Goal: Check status: Check status

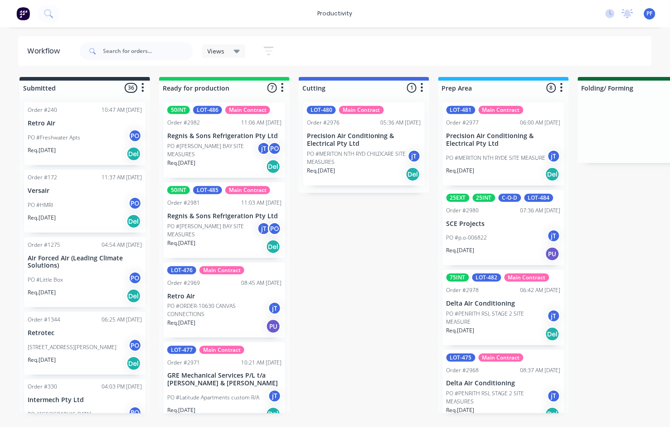
scroll to position [50, 0]
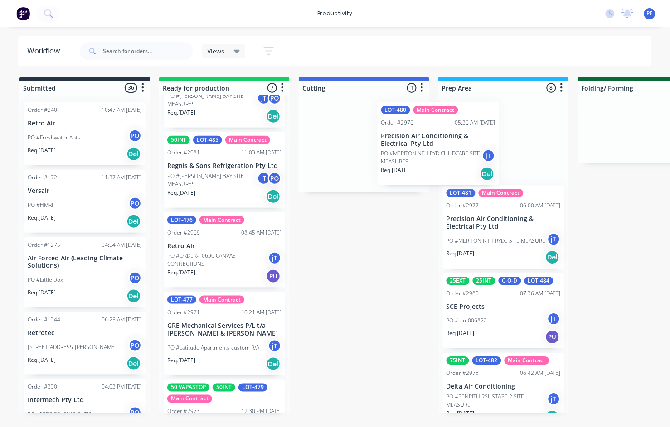
drag, startPoint x: 328, startPoint y: 164, endPoint x: 407, endPoint y: 164, distance: 79.3
click at [407, 164] on div "LOT-480 Main Contract Order #2976 05:36 AM 30/09/25 Precision Air Conditioning …" at bounding box center [364, 143] width 131 height 97
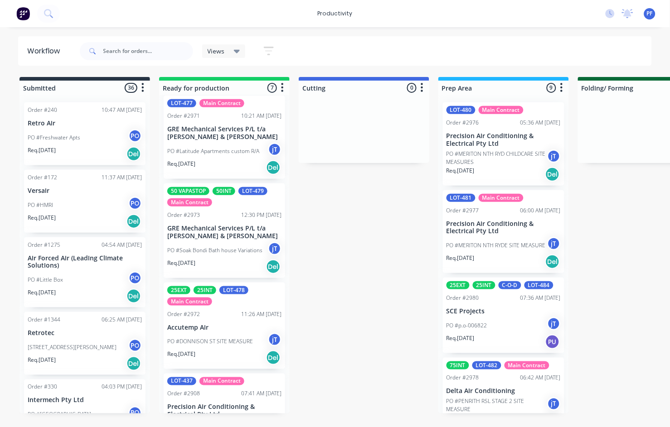
scroll to position [252, 0]
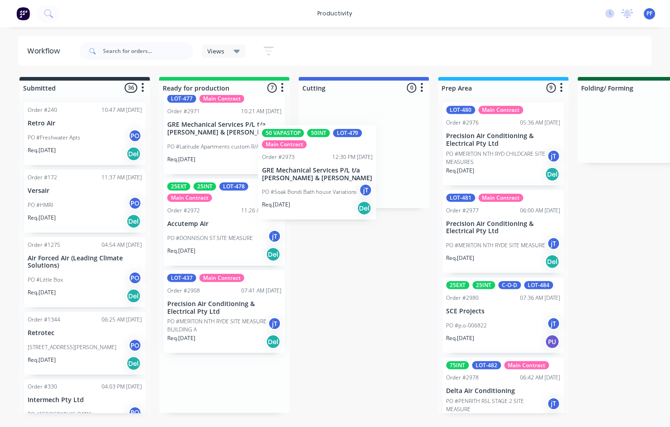
drag, startPoint x: 219, startPoint y: 211, endPoint x: 322, endPoint y: 153, distance: 117.9
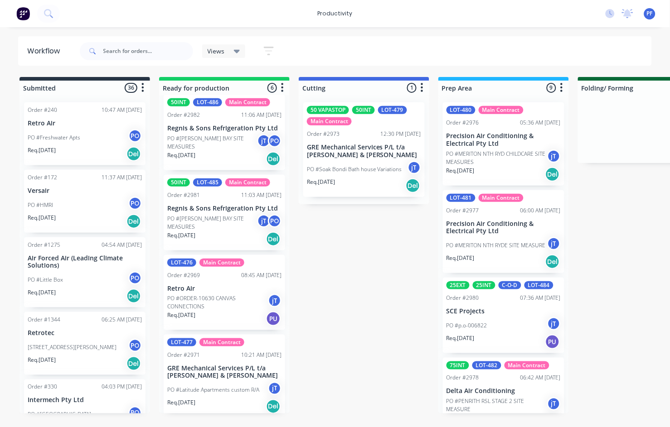
scroll to position [0, 0]
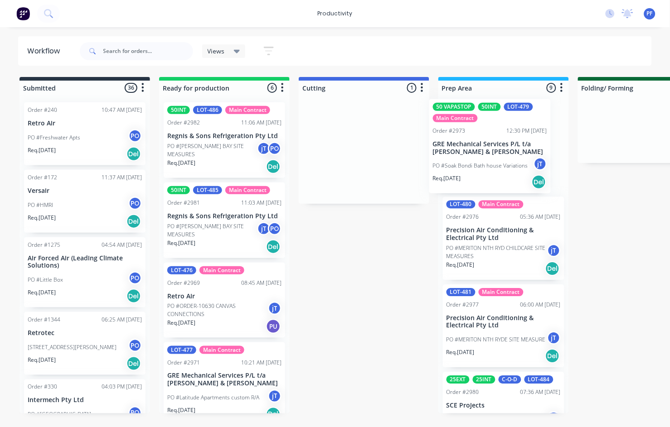
drag, startPoint x: 338, startPoint y: 148, endPoint x: 468, endPoint y: 144, distance: 129.7
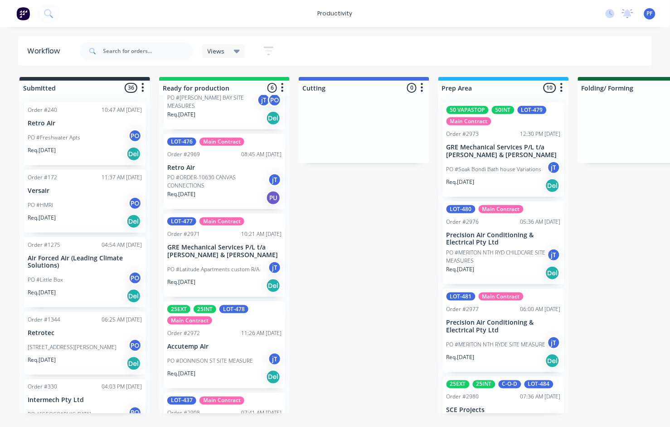
scroll to position [190, 0]
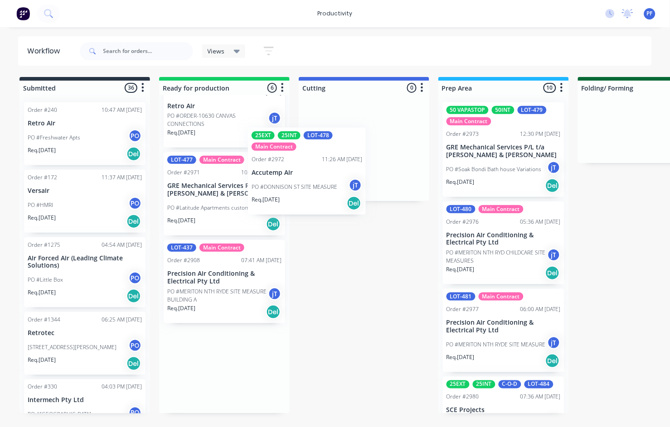
drag, startPoint x: 216, startPoint y: 290, endPoint x: 300, endPoint y: 176, distance: 142.6
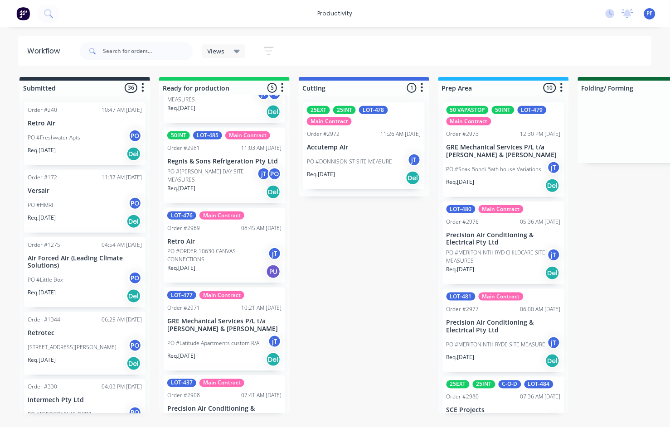
scroll to position [0, 0]
